Goal: Use online tool/utility: Utilize a website feature to perform a specific function

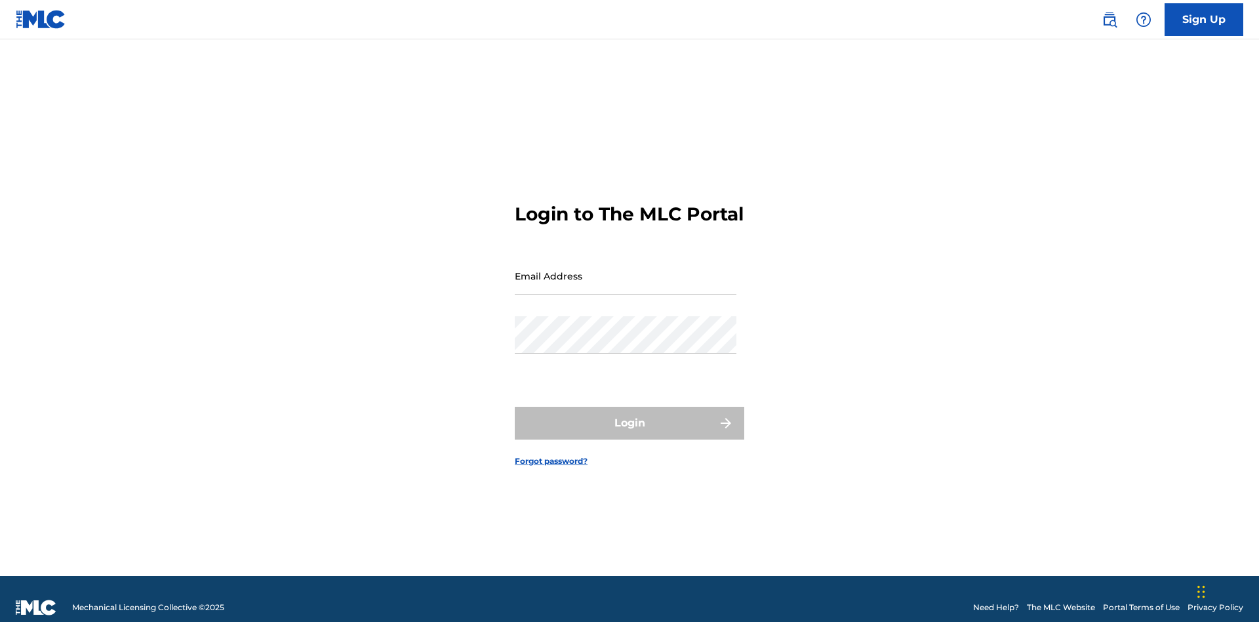
scroll to position [17, 0]
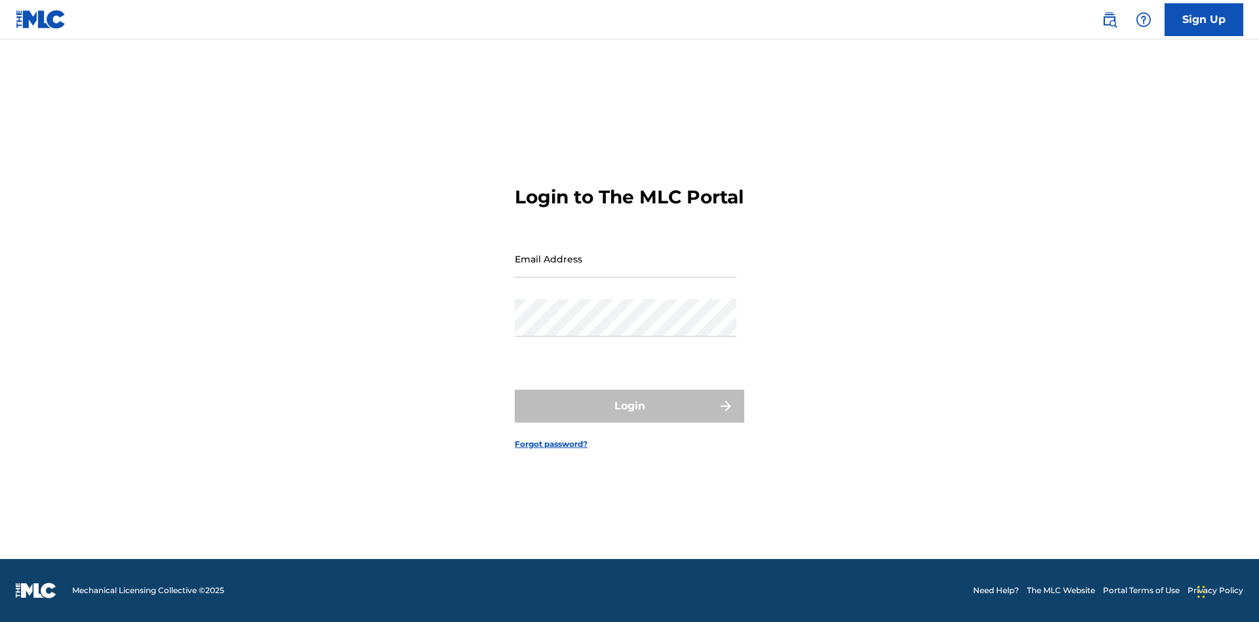
click at [626, 270] on input "Email Address" at bounding box center [626, 258] width 222 height 37
type input "Duke.McTesterson@gmail.com"
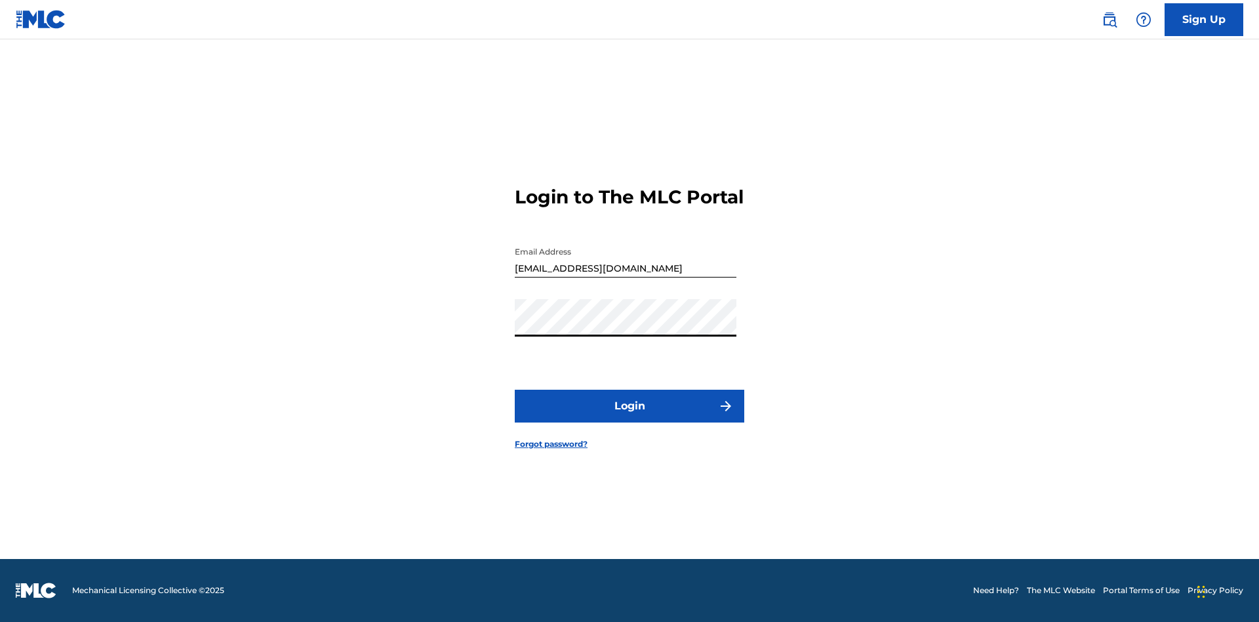
click at [630, 417] on button "Login" at bounding box center [630, 406] width 230 height 33
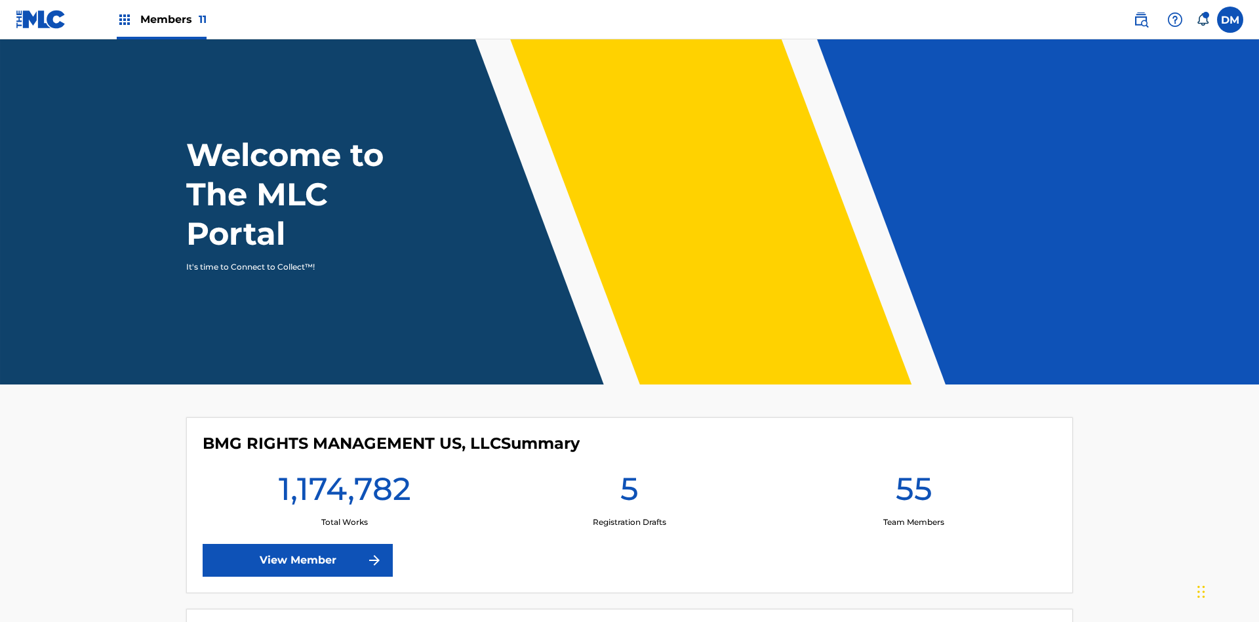
click at [161, 19] on span "Members 11" at bounding box center [173, 19] width 66 height 15
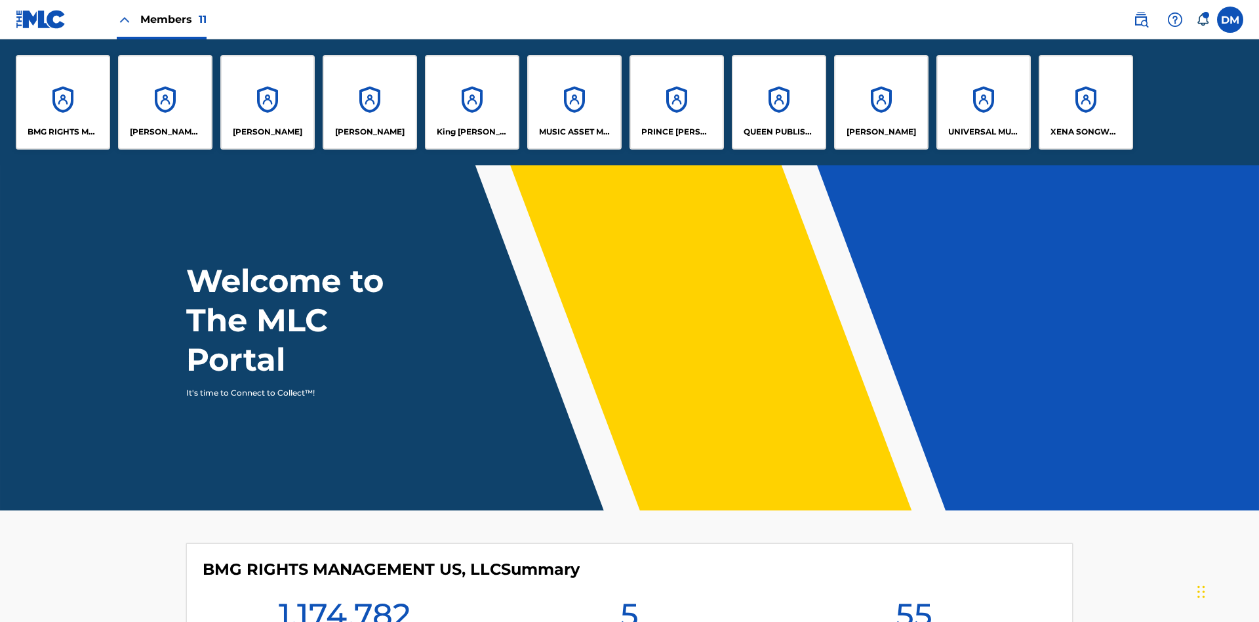
click at [881, 132] on p "RONALD MCTESTERSON" at bounding box center [882, 132] width 70 height 12
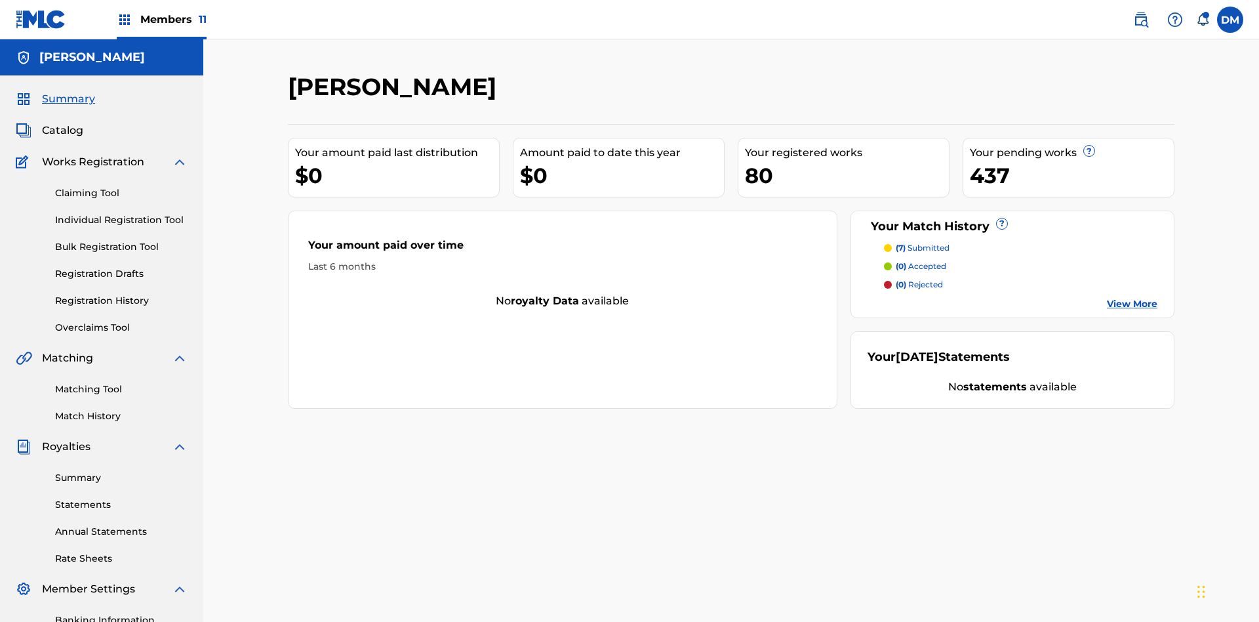
click at [121, 382] on link "Matching Tool" at bounding box center [121, 389] width 132 height 14
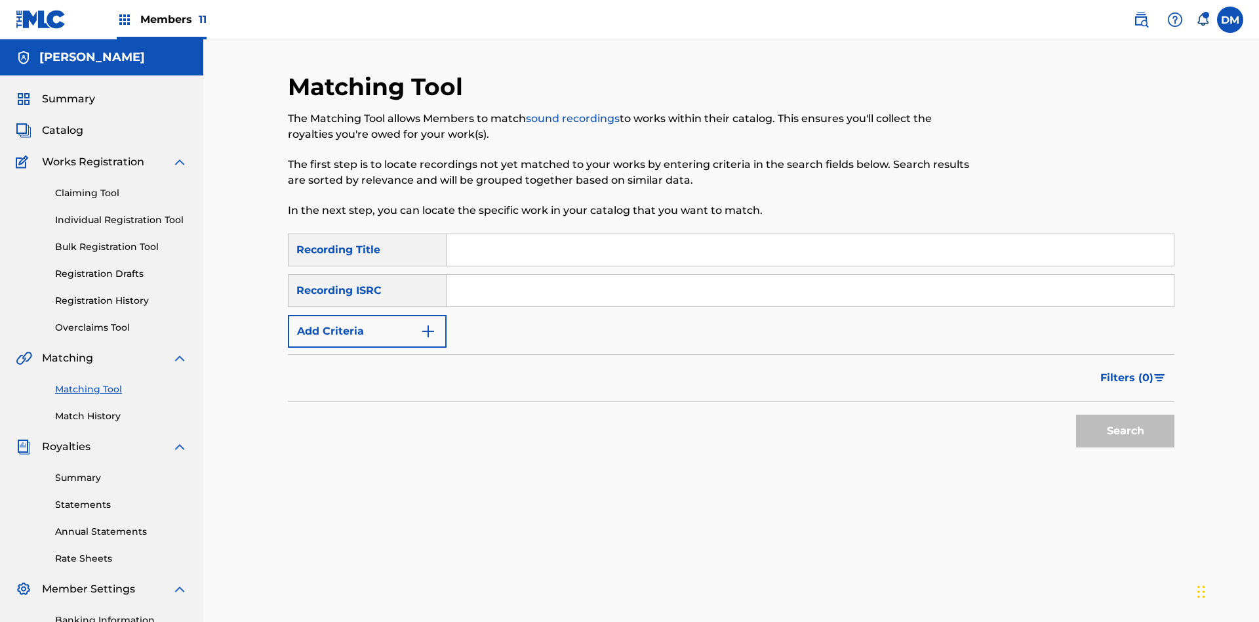
click at [367, 315] on button "Add Criteria" at bounding box center [367, 331] width 159 height 33
click at [1126, 415] on button "Search" at bounding box center [1125, 431] width 98 height 33
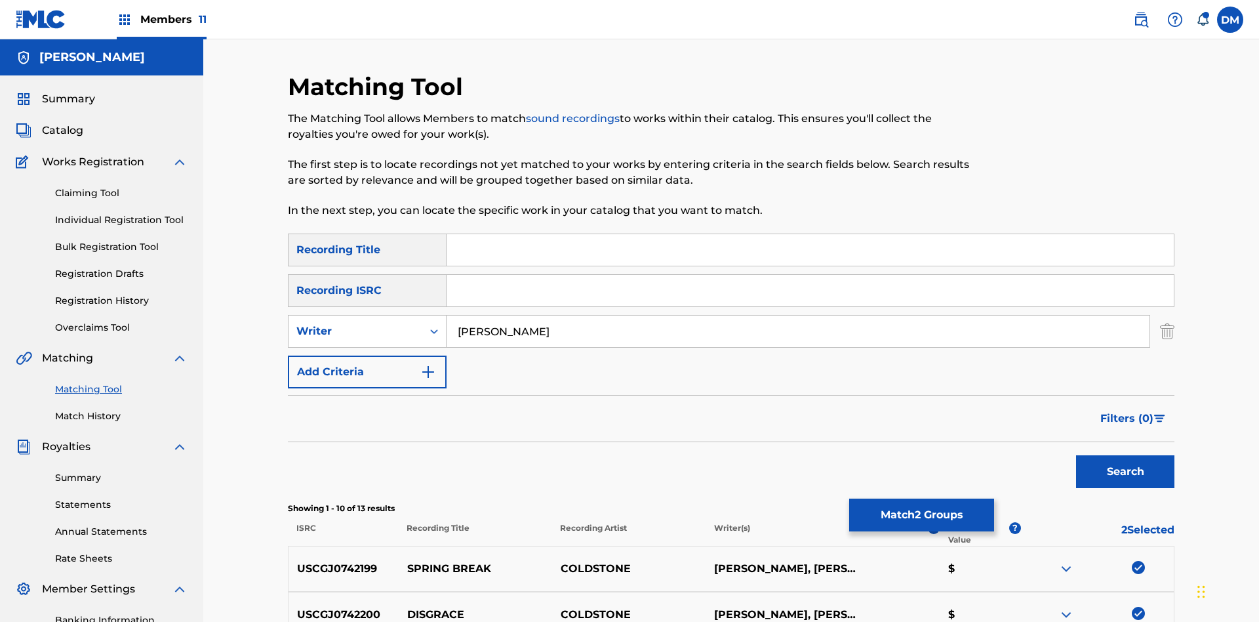
click at [922, 515] on button "Match 2 Groups" at bounding box center [921, 514] width 145 height 33
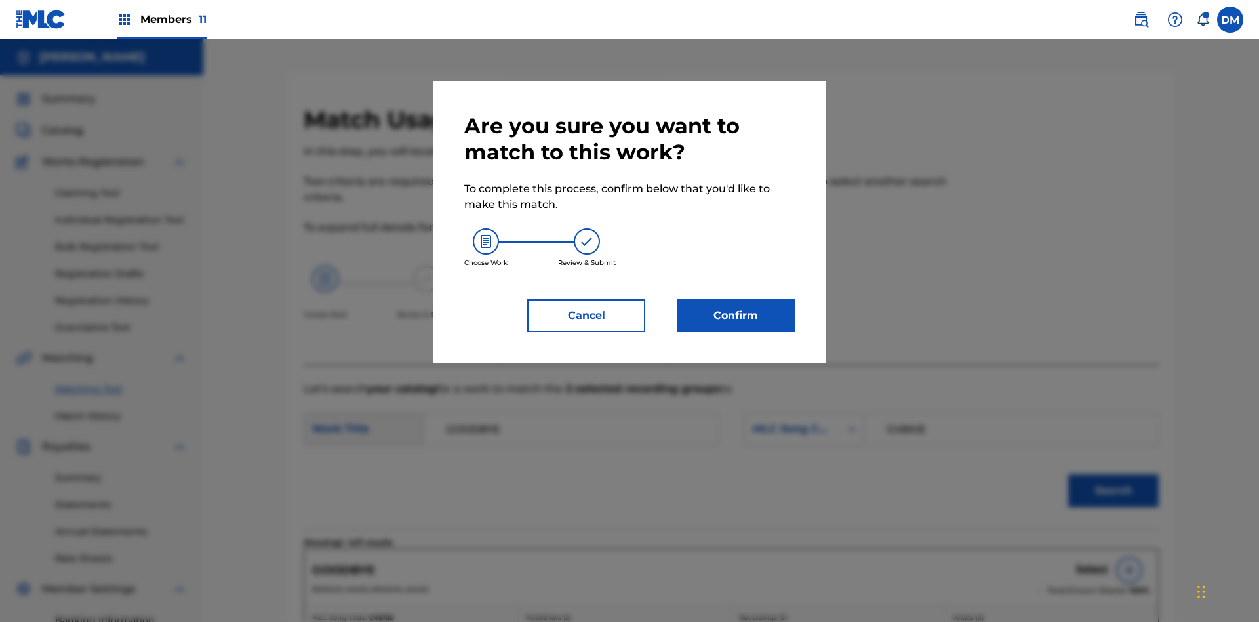
click at [736, 315] on button "Confirm" at bounding box center [736, 315] width 118 height 33
click at [121, 409] on link "Match History" at bounding box center [121, 416] width 132 height 14
